Goal: Find contact information: Find contact information

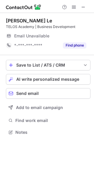
scroll to position [3, 3]
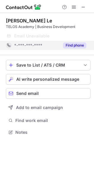
click at [74, 45] on button "Find phone" at bounding box center [74, 45] width 23 height 6
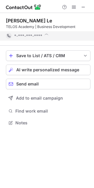
scroll to position [118, 94]
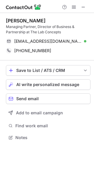
scroll to position [133, 94]
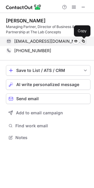
click at [85, 41] on button at bounding box center [83, 41] width 6 height 6
